Goal: Information Seeking & Learning: Learn about a topic

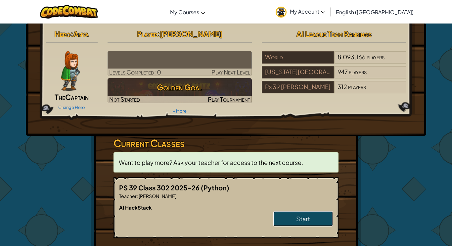
click at [311, 218] on link "Start" at bounding box center [304, 218] width 60 height 15
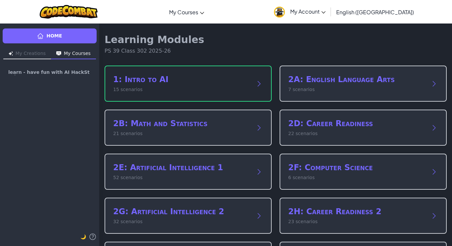
click at [243, 80] on h2 "1: Intro to AI" at bounding box center [181, 79] width 137 height 11
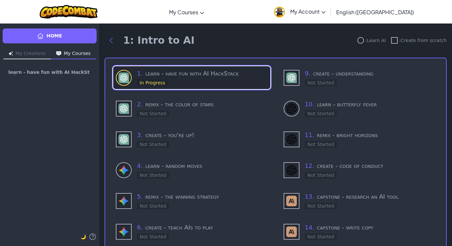
click at [243, 76] on h3 "1 . learn - have fun with AI HackStack" at bounding box center [202, 73] width 131 height 9
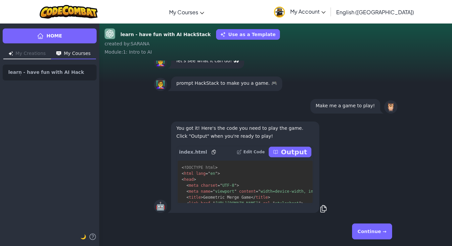
click at [291, 152] on p "Output" at bounding box center [294, 151] width 26 height 9
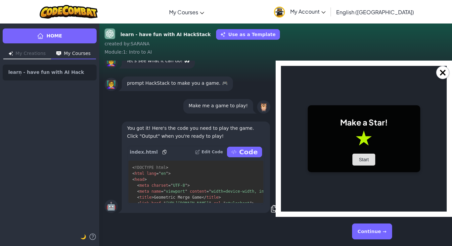
click at [364, 164] on button "Start" at bounding box center [364, 160] width 23 height 12
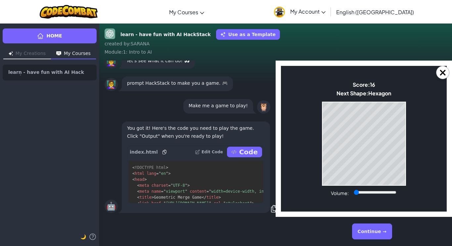
drag, startPoint x: 374, startPoint y: 191, endPoint x: 341, endPoint y: 192, distance: 32.5
type input "0"
click at [354, 192] on input "Volume:" at bounding box center [375, 192] width 43 height 5
click at [374, 230] on button "Continue →" at bounding box center [372, 232] width 40 height 16
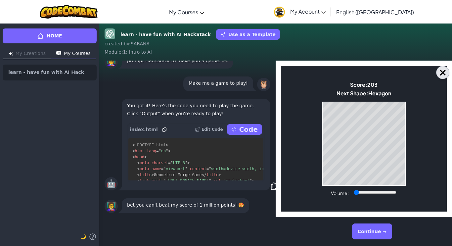
click at [445, 73] on button "×" at bounding box center [442, 72] width 13 height 13
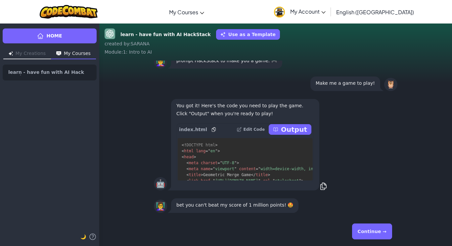
click at [387, 229] on button "Continue →" at bounding box center [372, 232] width 40 height 16
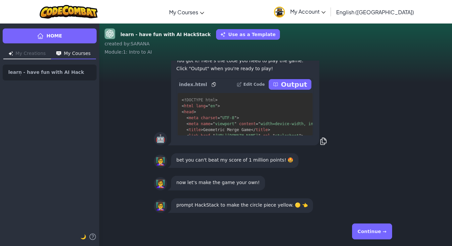
click at [387, 229] on button "Continue →" at bounding box center [372, 232] width 40 height 16
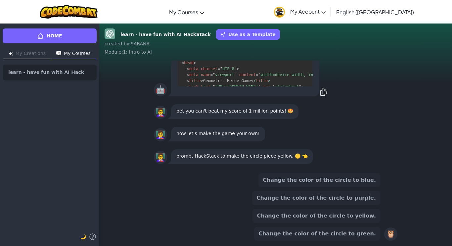
click at [374, 215] on button "Change the color of the circle to yellow." at bounding box center [317, 216] width 128 height 14
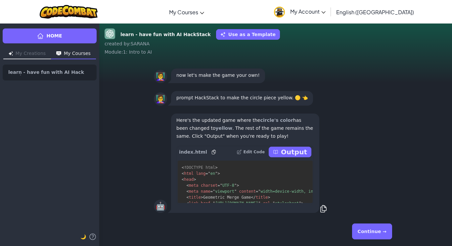
click at [303, 153] on p "Output" at bounding box center [294, 151] width 26 height 9
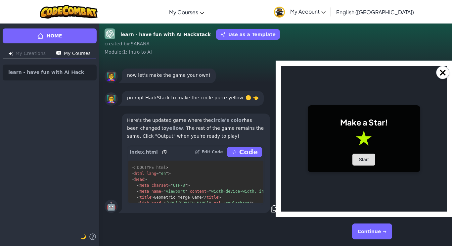
click at [363, 157] on button "Start" at bounding box center [364, 160] width 23 height 12
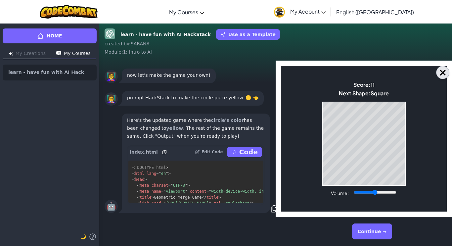
click at [443, 72] on button "×" at bounding box center [442, 72] width 13 height 13
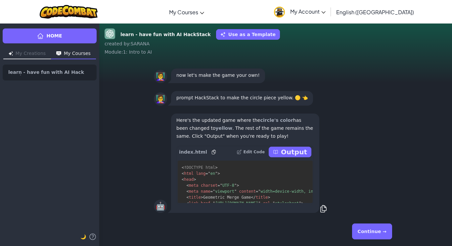
click at [378, 230] on button "Continue →" at bounding box center [372, 232] width 40 height 16
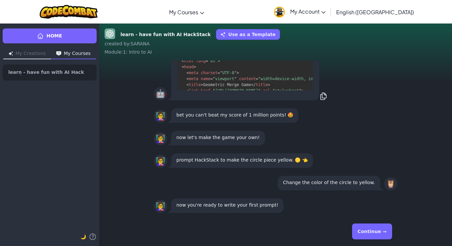
click at [379, 226] on button "Continue →" at bounding box center [372, 232] width 40 height 16
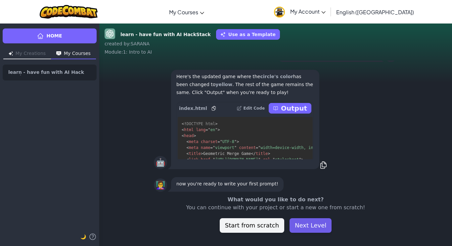
click at [302, 224] on button "Next Level" at bounding box center [311, 225] width 42 height 15
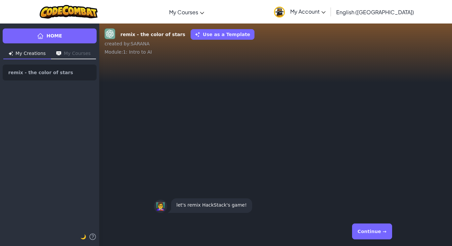
click at [360, 234] on button "Continue →" at bounding box center [372, 232] width 40 height 16
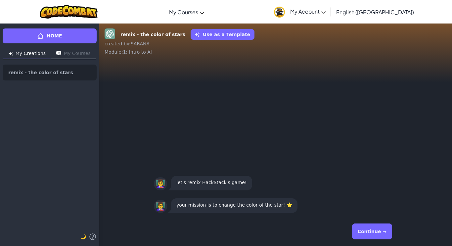
click at [360, 234] on button "Continue →" at bounding box center [372, 232] width 40 height 16
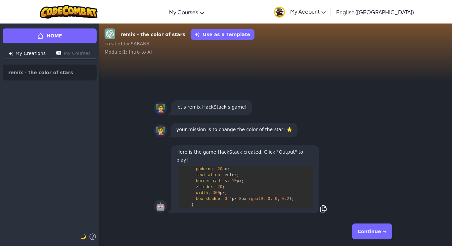
scroll to position [1271, 0]
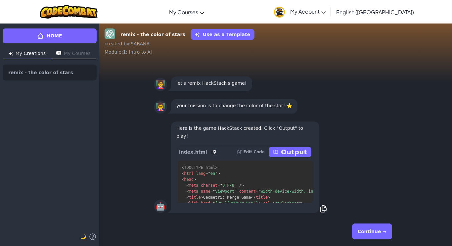
drag, startPoint x: 312, startPoint y: 172, endPoint x: 310, endPoint y: 200, distance: 28.2
click at [304, 150] on p "Output" at bounding box center [294, 151] width 26 height 9
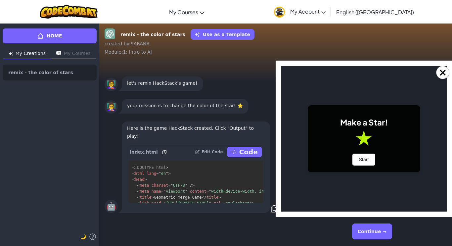
scroll to position [0, 0]
click at [444, 71] on button "×" at bounding box center [442, 72] width 13 height 13
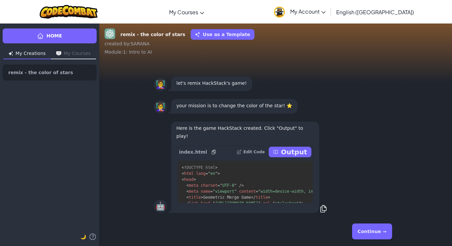
click at [400, 242] on div "Continue →" at bounding box center [276, 231] width 254 height 29
click at [383, 228] on button "Continue →" at bounding box center [372, 232] width 40 height 16
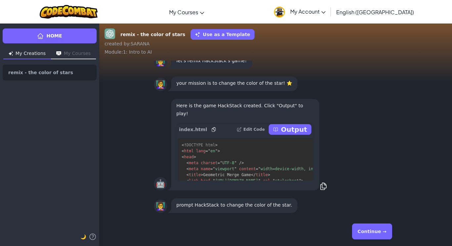
click at [376, 227] on button "Continue →" at bounding box center [372, 232] width 40 height 16
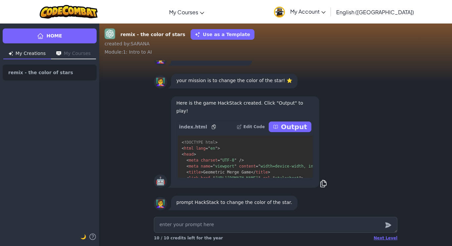
type textarea "x"
type textarea "c"
type textarea "x"
type textarea "ch"
type textarea "x"
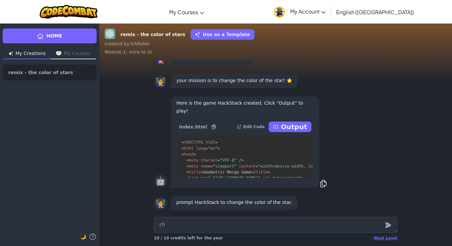
type textarea "cha"
type textarea "x"
type textarea "chan"
type textarea "x"
type textarea "[PERSON_NAME]"
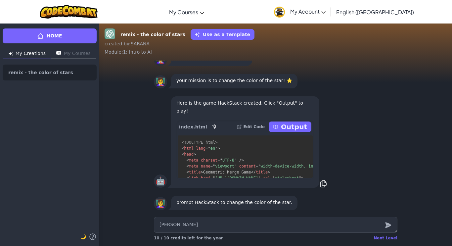
type textarea "x"
type textarea "change"
type textarea "x"
type textarea "[PERSON_NAME]"
type textarea "x"
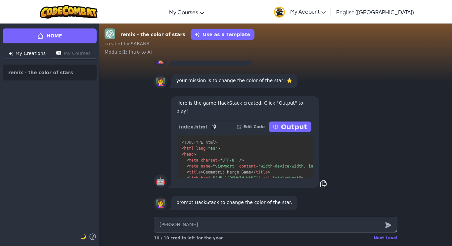
type textarea "chan"
type textarea "x"
type textarea "cha"
type textarea "x"
type textarea "ch"
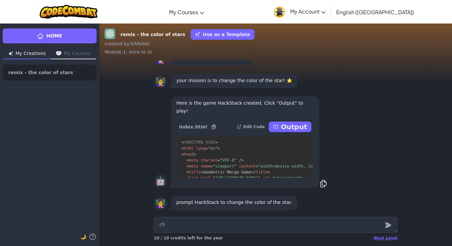
type textarea "x"
type textarea "c"
type textarea "x"
type textarea "c"
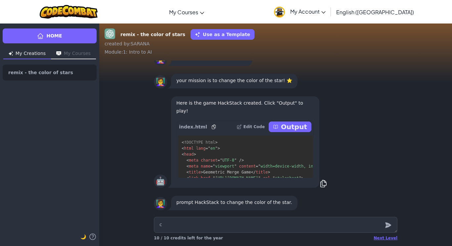
type textarea "x"
type textarea "ch"
type textarea "x"
type textarea "cha"
type textarea "x"
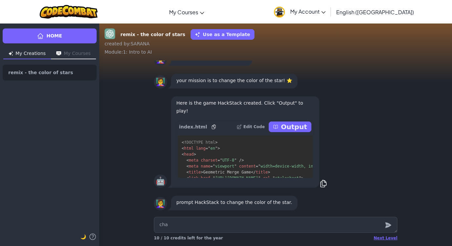
type textarea "chan"
type textarea "x"
type textarea "[PERSON_NAME]"
type textarea "x"
type textarea "change"
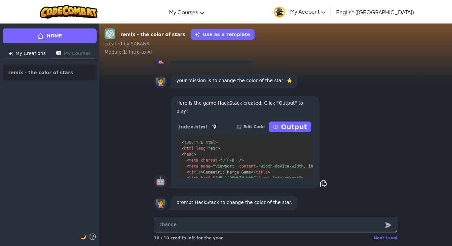
type textarea "x"
type textarea "change"
type textarea "x"
type textarea "change t"
type textarea "x"
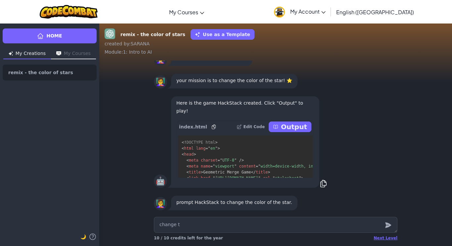
type textarea "change th"
type textarea "x"
type textarea "change the"
type textarea "x"
type textarea "change the"
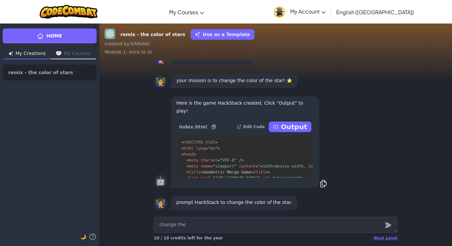
type textarea "x"
type textarea "change the c"
type textarea "x"
type textarea "change the co"
type textarea "x"
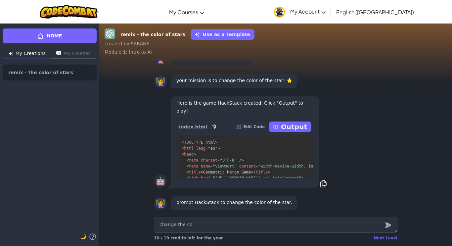
type textarea "change the col"
type textarea "x"
type textarea "change the colo"
type textarea "x"
type textarea "change the color"
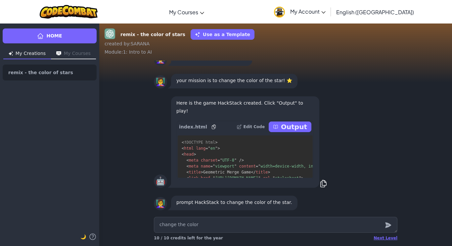
type textarea "x"
type textarea "change the color"
type textarea "x"
type textarea "change the color o"
type textarea "x"
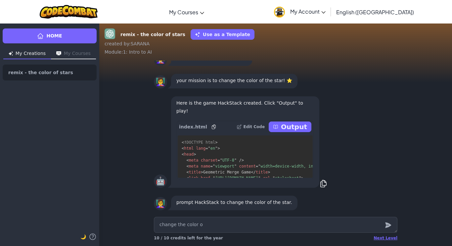
type textarea "change the color of"
type textarea "x"
type textarea "change the color of"
type textarea "x"
type textarea "change the color of t"
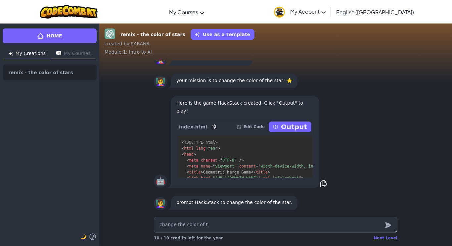
type textarea "x"
type textarea "change the color of th"
type textarea "x"
type textarea "change the color of the"
type textarea "x"
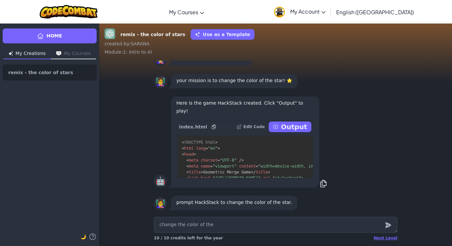
type textarea "change the color of the"
type textarea "x"
type textarea "change the color of the s"
type textarea "x"
type textarea "change the color of the st"
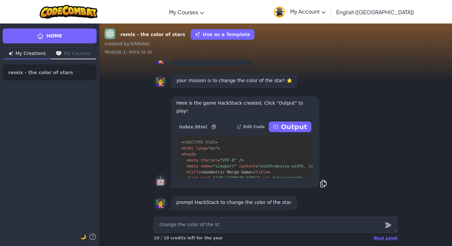
type textarea "x"
type textarea "change the color of the sta"
type textarea "x"
type textarea "change the color of the star"
type textarea "x"
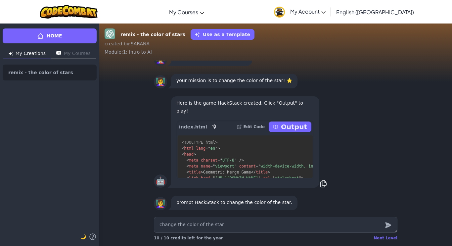
type textarea "change the color of the star"
type textarea "x"
type textarea "change the color of the star t"
type textarea "x"
type textarea "change the color of the star to"
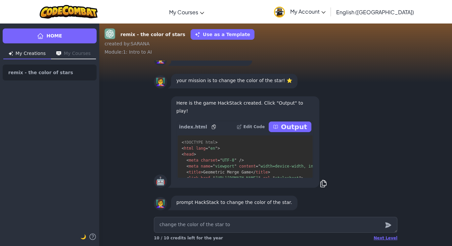
type textarea "x"
type textarea "change the color of the star to"
type textarea "x"
type textarea "change the color of the star to p"
type textarea "x"
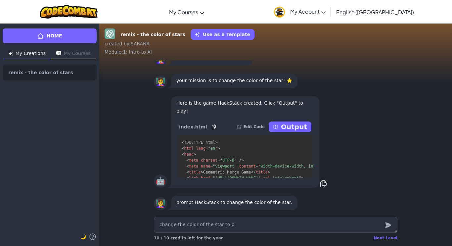
type textarea "change the color of the star to pu"
type textarea "x"
type textarea "change the color of the star to pur"
type textarea "x"
type textarea "change the color of the star to purp"
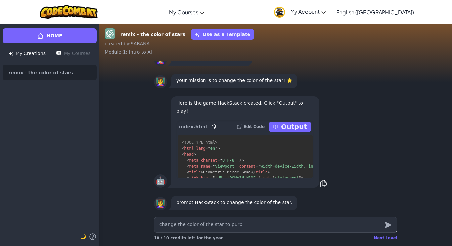
type textarea "x"
type textarea "change the color of the star to purpl"
type textarea "x"
type textarea "change the color of the star to purple"
type textarea "x"
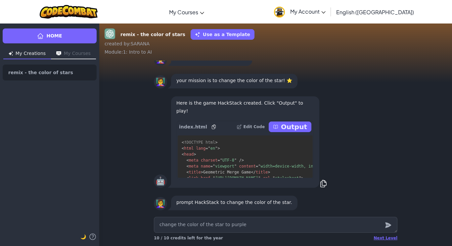
type textarea "change the color of the star to purpl"
type textarea "x"
type textarea "change the color of the star to purp"
type textarea "x"
type textarea "change the color of the star to pur"
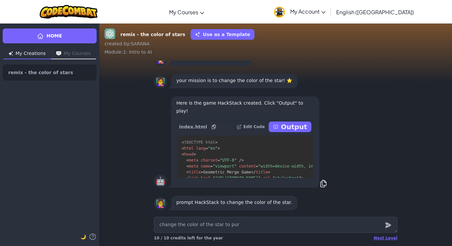
type textarea "x"
type textarea "change the color of the star to pu"
type textarea "x"
type textarea "change the color of the star to p"
type textarea "x"
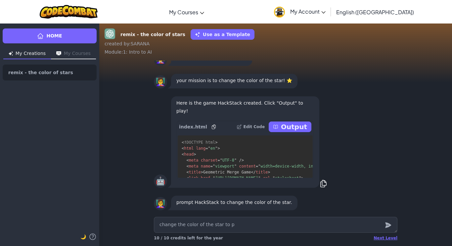
type textarea "change the color of the star to"
type textarea "x"
type textarea "change the color of the star to p"
type textarea "x"
type textarea "change the color of the star to pu"
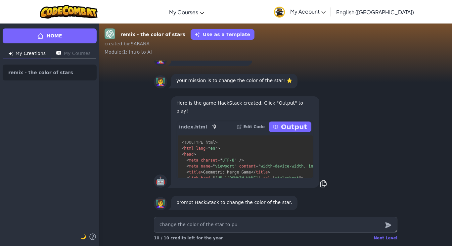
type textarea "x"
type textarea "change the color of the star to pur"
type textarea "x"
type textarea "change the color of the star to purp"
type textarea "x"
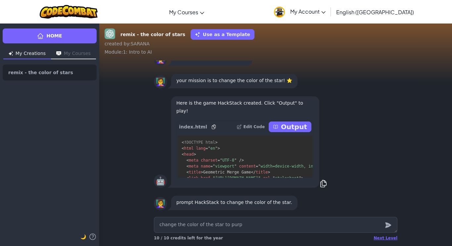
type textarea "change the color of the star to purpl"
type textarea "x"
type textarea "change the color of the star to purple"
click at [385, 225] on icon "submit" at bounding box center [388, 225] width 7 height 8
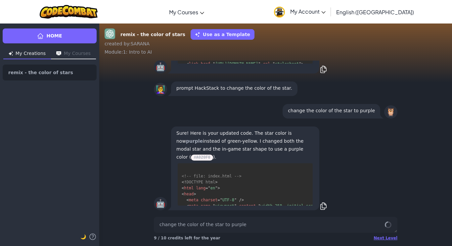
scroll to position [466, 0]
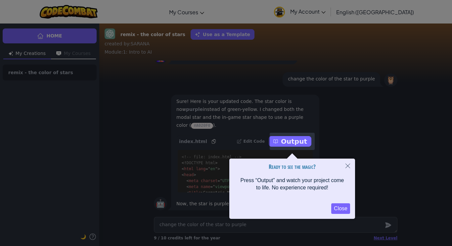
click at [349, 171] on button "Close" at bounding box center [348, 167] width 15 height 16
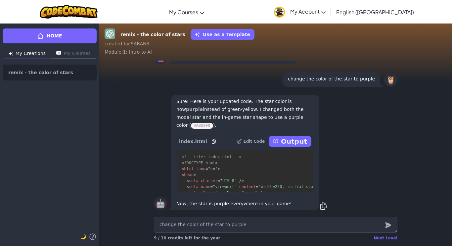
click at [371, 83] on p "change the color of the star to purple" at bounding box center [331, 79] width 87 height 8
click at [373, 83] on p "change the color of the star to purple" at bounding box center [331, 79] width 87 height 8
click at [371, 83] on p "change the color of the star to purple" at bounding box center [331, 79] width 87 height 8
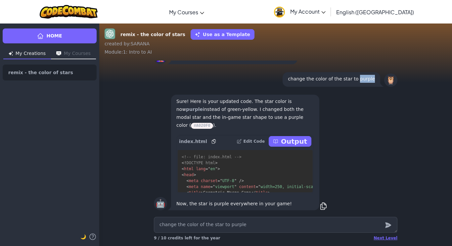
click at [371, 83] on p "change the color of the star to purple" at bounding box center [331, 79] width 87 height 8
click at [375, 83] on p "change the color of the star to purple" at bounding box center [331, 79] width 87 height 8
click at [374, 83] on p "change the color of the star to purple" at bounding box center [331, 79] width 87 height 8
click at [302, 139] on p "Output" at bounding box center [294, 141] width 26 height 9
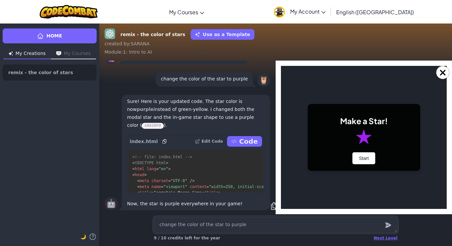
scroll to position [0, 0]
click at [443, 77] on button "×" at bounding box center [442, 72] width 13 height 13
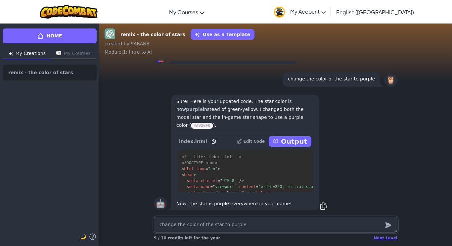
click at [311, 223] on textarea "change the color of the star to purple" at bounding box center [276, 225] width 244 height 16
click at [295, 218] on textarea "change the color of the star to purple" at bounding box center [276, 225] width 244 height 16
click at [305, 141] on p "Output" at bounding box center [294, 141] width 26 height 9
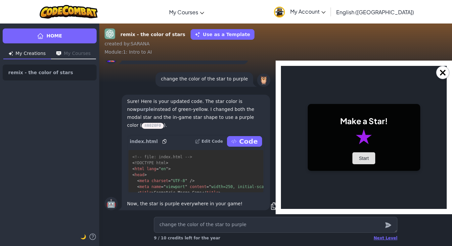
click at [357, 158] on button "Start" at bounding box center [364, 158] width 23 height 12
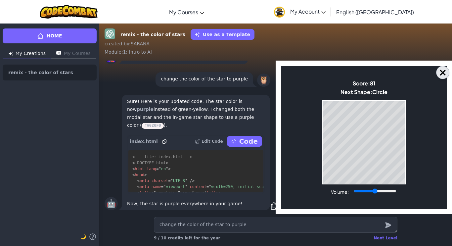
click at [446, 71] on button "×" at bounding box center [442, 72] width 13 height 13
type textarea "x"
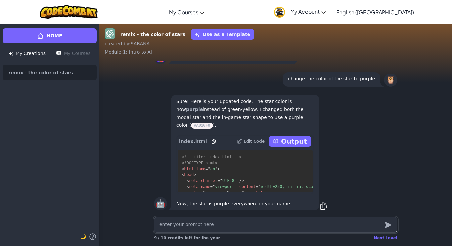
type textarea "x"
type textarea "c"
type textarea "x"
type textarea "ch"
type textarea "x"
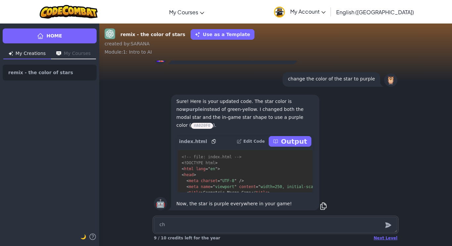
type textarea "cha"
type textarea "x"
type textarea "chan"
type textarea "x"
type textarea "[PERSON_NAME]"
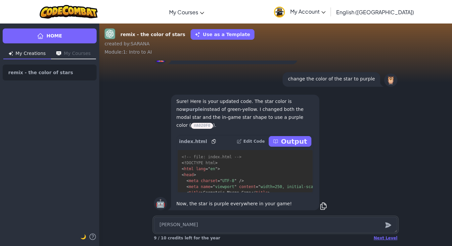
type textarea "x"
type textarea "change"
type textarea "x"
type textarea "change"
type textarea "x"
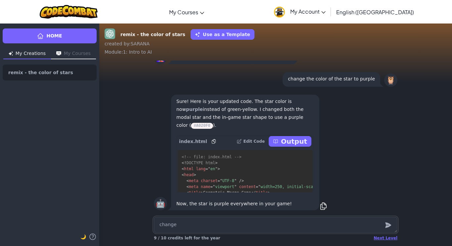
type textarea "change t"
type textarea "x"
type textarea "change th"
type textarea "x"
type textarea "change the"
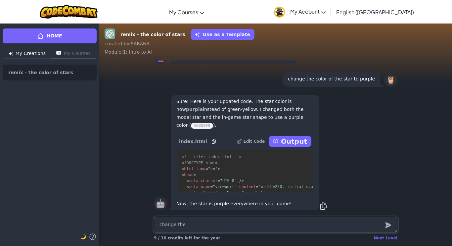
type textarea "x"
type textarea "change theb"
type textarea "x"
type textarea "change theba"
type textarea "x"
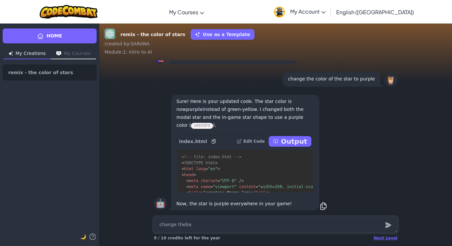
type textarea "change thebac"
type textarea "x"
type textarea "change theback"
click at [184, 223] on textarea "change theback" at bounding box center [276, 225] width 244 height 16
type textarea "x"
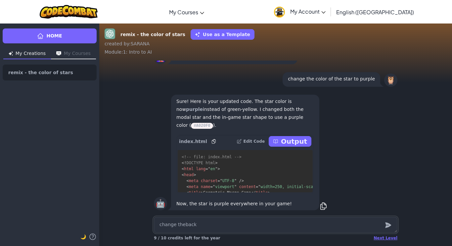
type textarea "change the back"
click at [197, 225] on textarea "change the back" at bounding box center [276, 225] width 244 height 16
type textarea "x"
click at [217, 225] on textarea "change the back" at bounding box center [276, 225] width 244 height 16
type textarea "change the back"
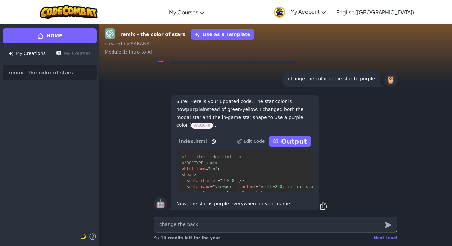
click at [129, 228] on div "change the back Next Level 9 / 10 credits left for the year" at bounding box center [275, 230] width 353 height 32
click at [203, 225] on textarea "change the back" at bounding box center [276, 225] width 244 height 16
type textarea "x"
type textarea "change the back"
type textarea "x"
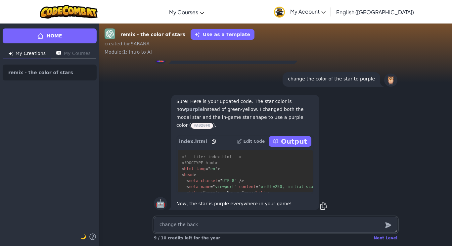
type textarea "change the backg"
type textarea "x"
type textarea "change the backgr"
type textarea "x"
type textarea "change the backgro"
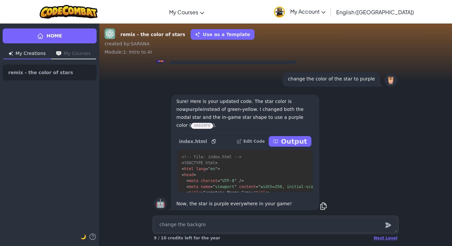
type textarea "x"
type textarea "change the backgrou"
type textarea "x"
type textarea "change the backgroun"
type textarea "x"
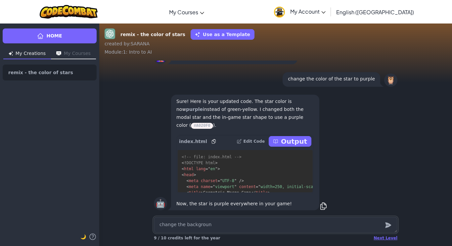
type textarea "change the background"
type textarea "x"
type textarea "change the background"
type textarea "x"
type textarea "change the background t"
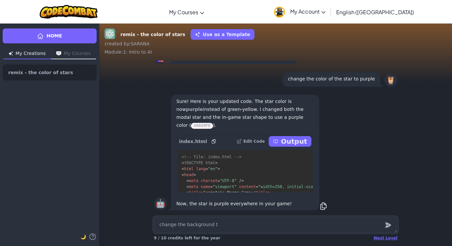
type textarea "x"
type textarea "change the background to"
type textarea "x"
type textarea "change the background to"
type textarea "x"
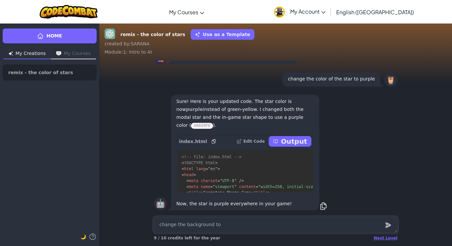
type textarea "change the background to r"
type textarea "x"
type textarea "change the background to ra"
type textarea "x"
type textarea "change the background to rai"
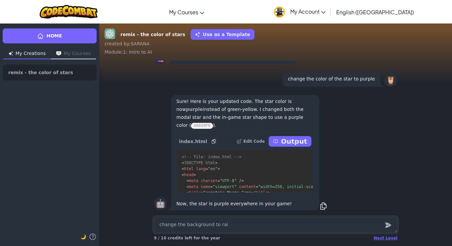
type textarea "x"
type textarea "change the background to ra"
type textarea "x"
type textarea "change the background to r"
type textarea "x"
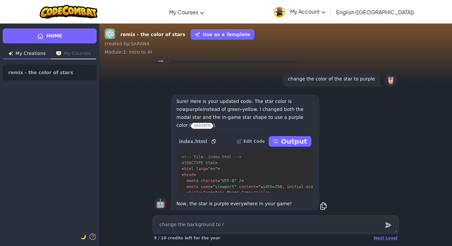
type textarea "change the background to ri"
type textarea "x"
type textarea "change the background to ria"
type textarea "x"
type textarea "change the background to rian"
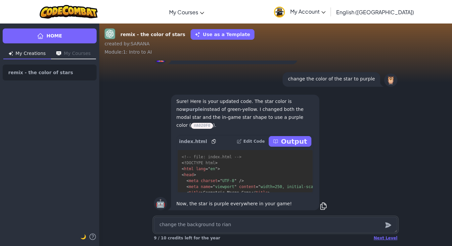
type textarea "x"
type textarea "change the background to ria"
type textarea "x"
